Goal: Go to known website: Access a specific website the user already knows

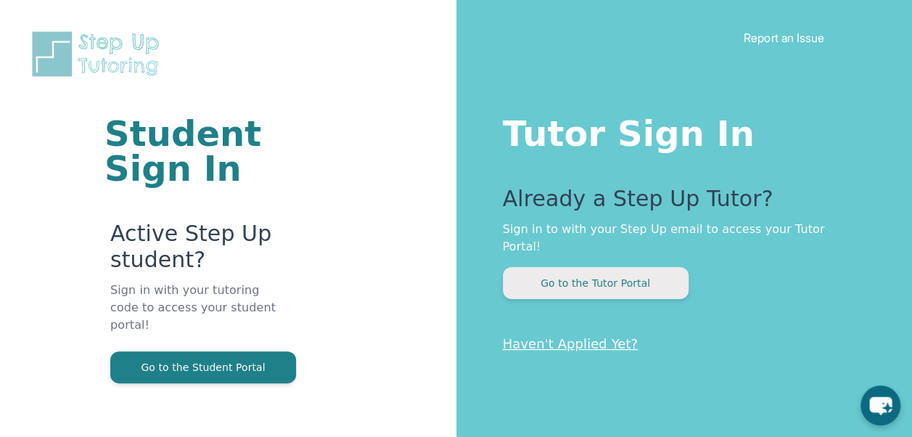
click at [606, 273] on button "Go to the Tutor Portal" at bounding box center [596, 283] width 186 height 32
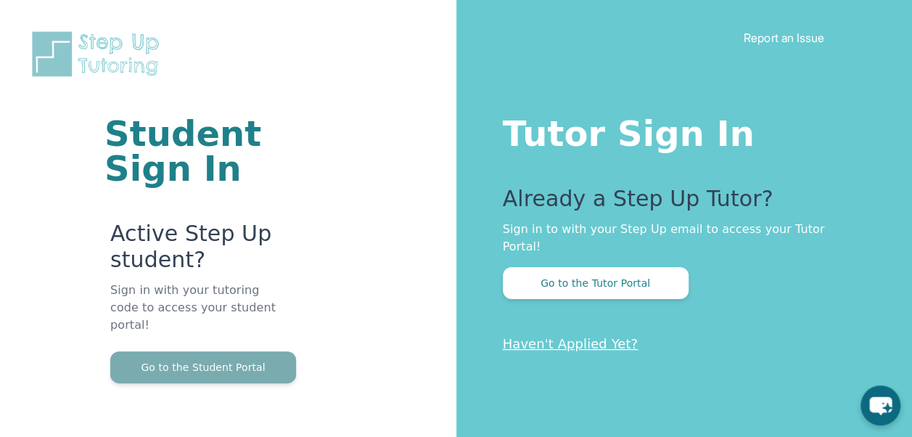
click at [247, 351] on button "Go to the Student Portal" at bounding box center [203, 367] width 186 height 32
